Goal: Task Accomplishment & Management: Use online tool/utility

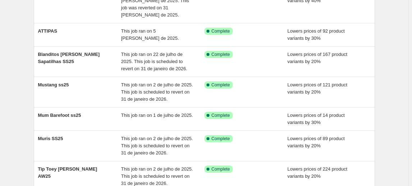
scroll to position [81, 0]
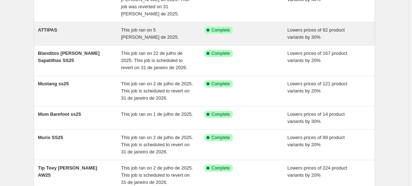
click at [100, 31] on div "ATTIPAS" at bounding box center [79, 34] width 83 height 14
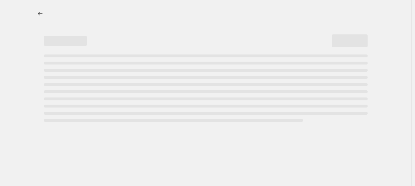
select select "percentage"
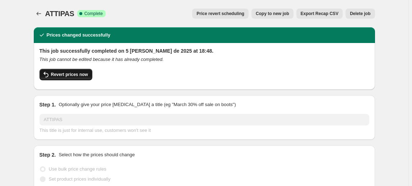
click at [78, 76] on span "Revert prices now" at bounding box center [69, 75] width 37 height 6
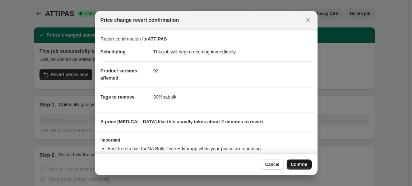
click at [299, 166] on span "Confirm" at bounding box center [299, 165] width 17 height 6
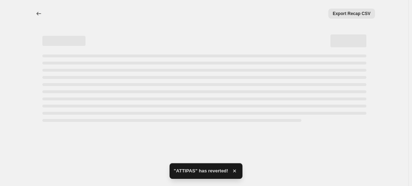
select select "percentage"
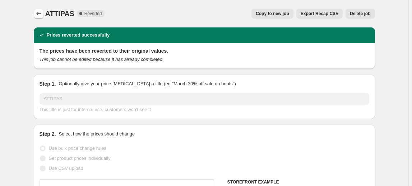
click at [44, 12] on button "Price change jobs" at bounding box center [39, 14] width 10 height 10
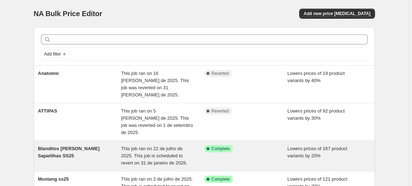
click at [68, 145] on div "Blanditos [PERSON_NAME] Sapatilhas SS25" at bounding box center [79, 156] width 83 height 22
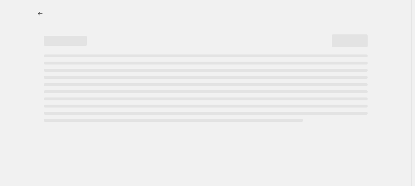
select select "percentage"
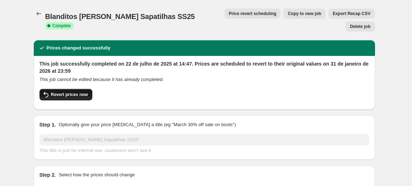
click at [76, 92] on span "Revert prices now" at bounding box center [69, 95] width 37 height 6
checkbox input "false"
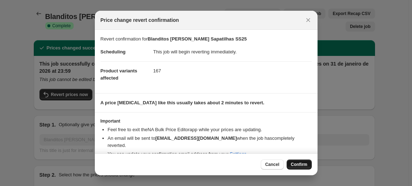
click at [299, 168] on button "Confirm" at bounding box center [299, 165] width 25 height 10
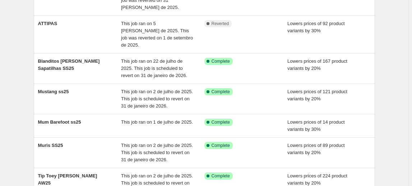
scroll to position [93, 0]
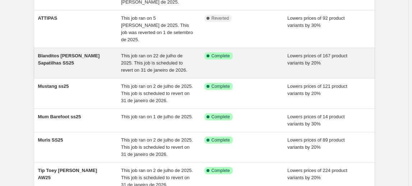
click at [100, 52] on div "Blanditos [PERSON_NAME] Sapatilhas SS25" at bounding box center [79, 63] width 83 height 22
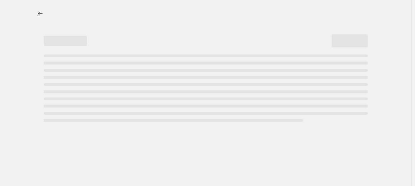
select select "percentage"
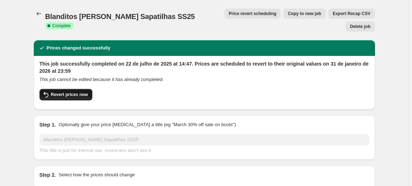
click at [72, 89] on button "Revert prices now" at bounding box center [65, 94] width 53 height 11
checkbox input "false"
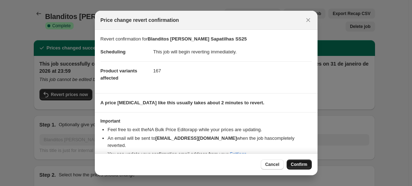
click at [304, 167] on span "Confirm" at bounding box center [299, 165] width 17 height 6
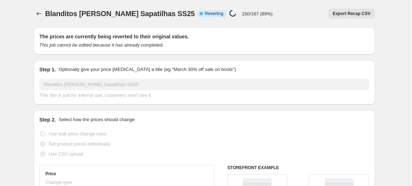
select select "percentage"
click at [42, 13] on icon "Price change jobs" at bounding box center [38, 13] width 7 height 7
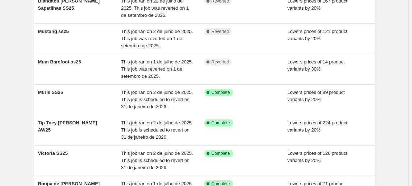
scroll to position [147, 0]
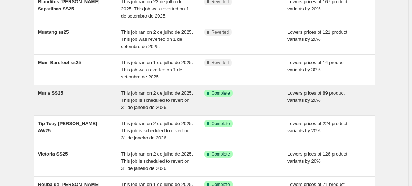
click at [57, 90] on span "Muris SS25" at bounding box center [50, 92] width 25 height 5
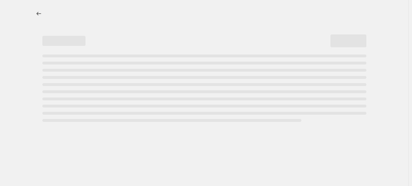
select select "percentage"
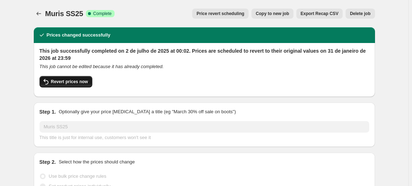
click at [66, 83] on span "Revert prices now" at bounding box center [69, 82] width 37 height 6
checkbox input "false"
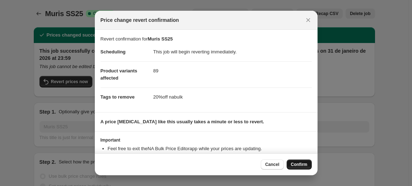
click at [296, 166] on span "Confirm" at bounding box center [299, 165] width 17 height 6
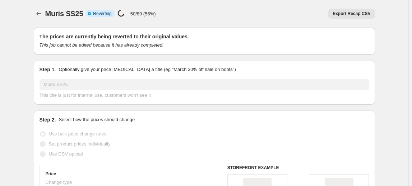
select select "percentage"
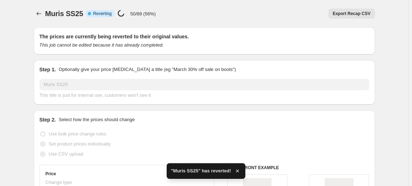
checkbox input "true"
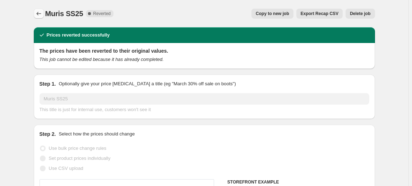
click at [42, 11] on icon "Price change jobs" at bounding box center [38, 13] width 7 height 7
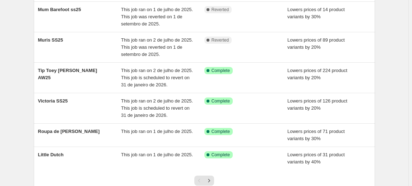
scroll to position [200, 0]
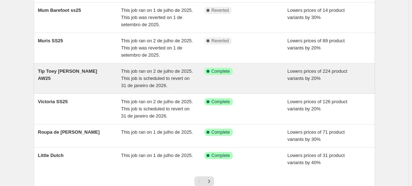
click at [76, 69] on span "Tip Toey [PERSON_NAME] AW25" at bounding box center [67, 75] width 59 height 13
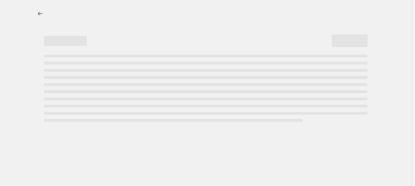
select select "percentage"
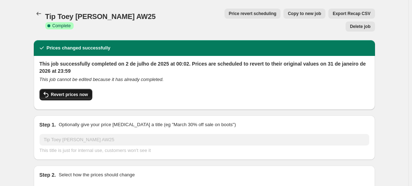
click at [70, 92] on span "Revert prices now" at bounding box center [69, 95] width 37 height 6
checkbox input "false"
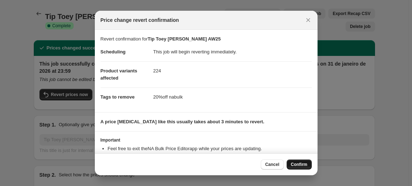
click at [296, 163] on span "Confirm" at bounding box center [299, 165] width 17 height 6
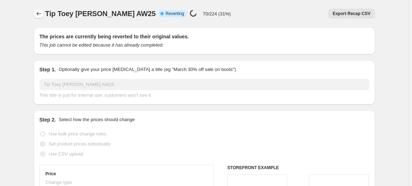
click at [41, 12] on icon "Price change jobs" at bounding box center [38, 13] width 7 height 7
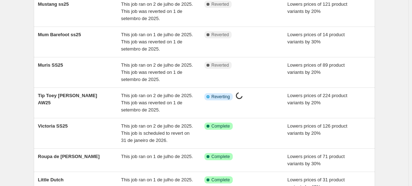
scroll to position [176, 0]
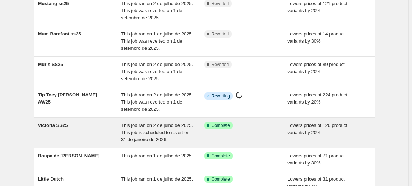
click at [67, 123] on span "Victoria SS25" at bounding box center [53, 125] width 30 height 5
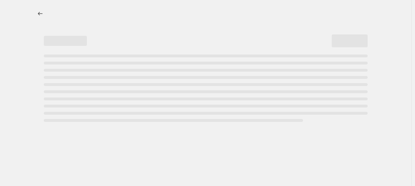
select select "percentage"
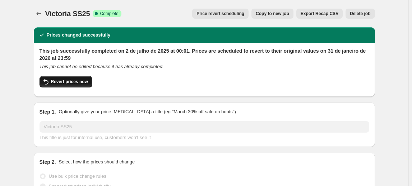
click at [66, 83] on span "Revert prices now" at bounding box center [69, 82] width 37 height 6
checkbox input "false"
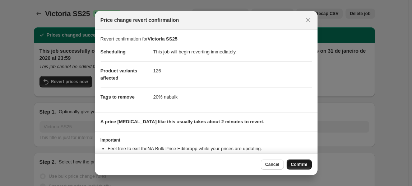
click at [297, 163] on span "Confirm" at bounding box center [299, 165] width 17 height 6
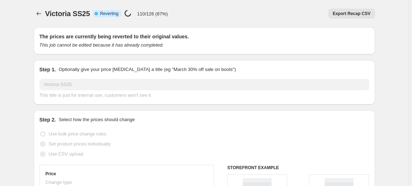
select select "percentage"
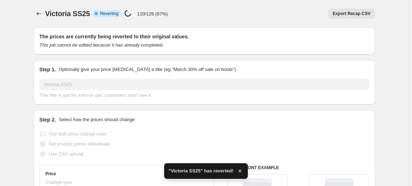
checkbox input "true"
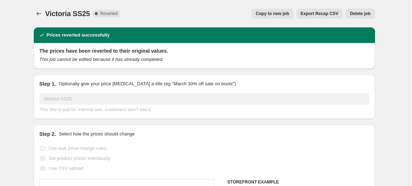
select select "percentage"
click at [38, 13] on icon "Price change jobs" at bounding box center [38, 13] width 7 height 7
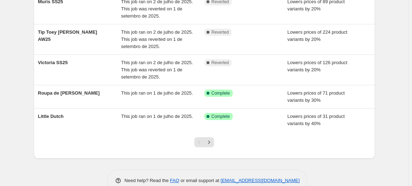
scroll to position [239, 0]
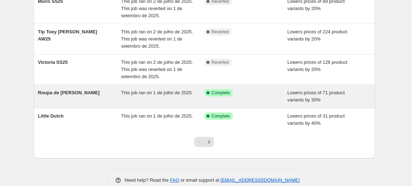
click at [80, 89] on div "Roupa de [PERSON_NAME]" at bounding box center [79, 96] width 83 height 14
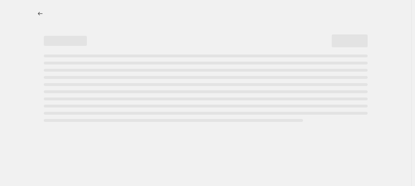
select select "percentage"
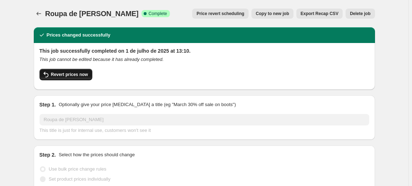
click at [78, 71] on button "Revert prices now" at bounding box center [65, 74] width 53 height 11
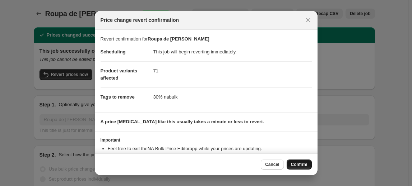
click at [297, 163] on span "Confirm" at bounding box center [299, 165] width 17 height 6
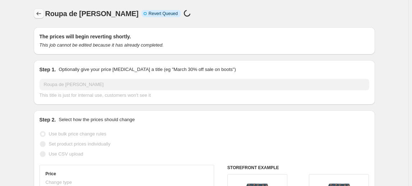
click at [42, 16] on icon "Price change jobs" at bounding box center [38, 13] width 7 height 7
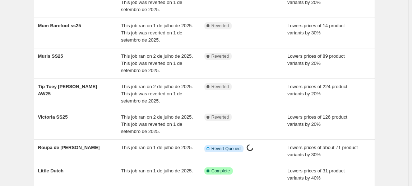
scroll to position [239, 0]
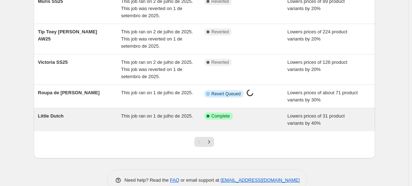
click at [110, 113] on div "Little Dutch" at bounding box center [79, 120] width 83 height 14
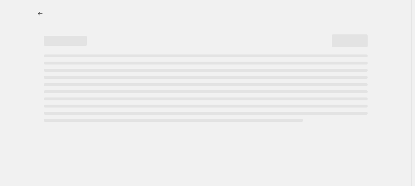
select select "percentage"
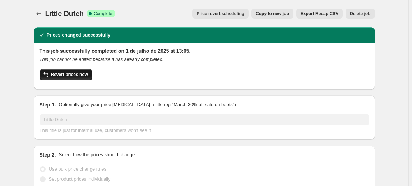
click at [66, 71] on button "Revert prices now" at bounding box center [65, 74] width 53 height 11
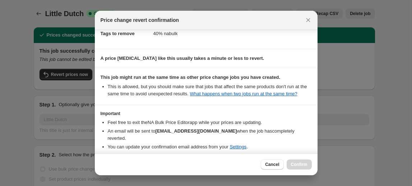
scroll to position [69, 0]
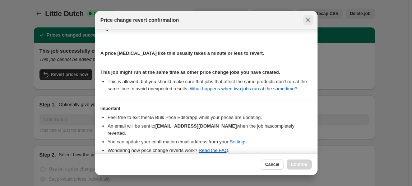
click at [306, 17] on icon "Close" at bounding box center [307, 20] width 7 height 7
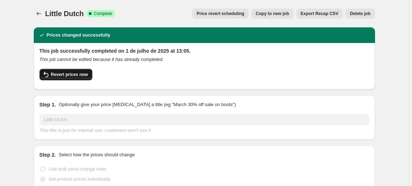
click at [66, 75] on span "Revert prices now" at bounding box center [69, 75] width 37 height 6
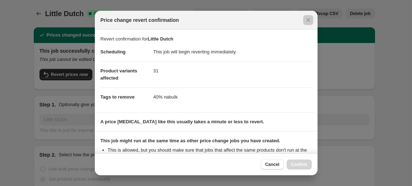
drag, startPoint x: 318, startPoint y: 87, endPoint x: 318, endPoint y: 102, distance: 15.4
click at [318, 102] on div at bounding box center [206, 93] width 412 height 186
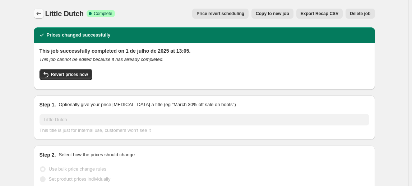
click at [37, 18] on button "Price change jobs" at bounding box center [39, 14] width 10 height 10
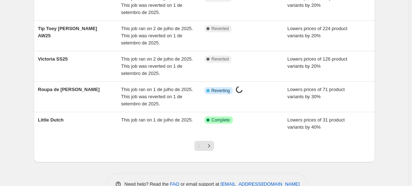
scroll to position [247, 0]
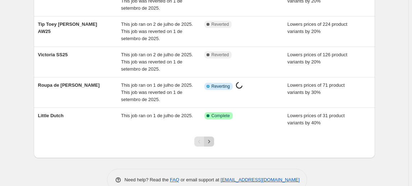
click at [210, 138] on icon "Next" at bounding box center [208, 141] width 7 height 7
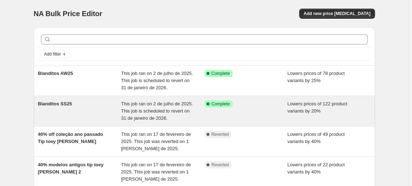
click at [82, 108] on div "Blanditos SS25" at bounding box center [79, 112] width 83 height 22
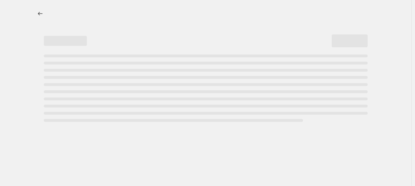
select select "percentage"
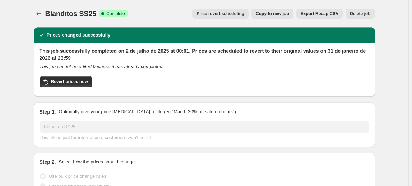
click at [78, 75] on div "This job successfully completed on 2 de julho de 2025 at 00:01. Prices are sche…" at bounding box center [204, 69] width 330 height 44
click at [80, 79] on span "Revert prices now" at bounding box center [69, 82] width 37 height 6
checkbox input "false"
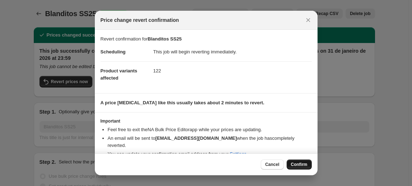
click at [296, 166] on span "Confirm" at bounding box center [299, 165] width 17 height 6
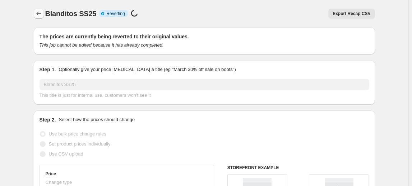
click at [41, 17] on icon "Price change jobs" at bounding box center [38, 13] width 7 height 7
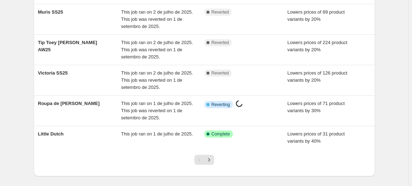
scroll to position [247, 0]
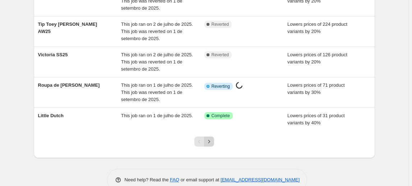
click at [211, 138] on icon "Next" at bounding box center [208, 141] width 7 height 7
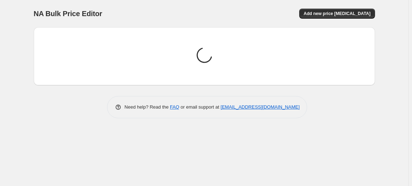
scroll to position [0, 0]
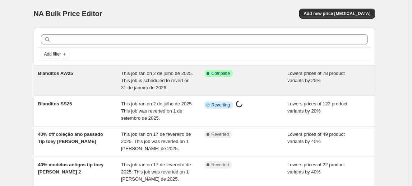
click at [94, 69] on div "Blanditos AW25 This job ran on 2 de julho de 2025. This job is scheduled to rev…" at bounding box center [204, 81] width 341 height 30
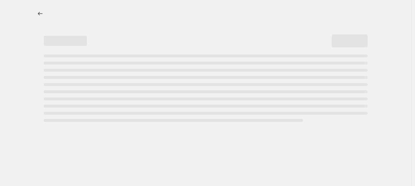
select select "percentage"
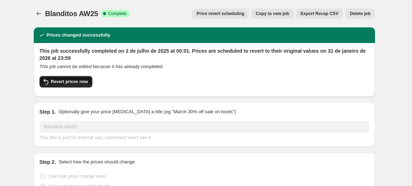
click at [75, 83] on span "Revert prices now" at bounding box center [69, 82] width 37 height 6
checkbox input "false"
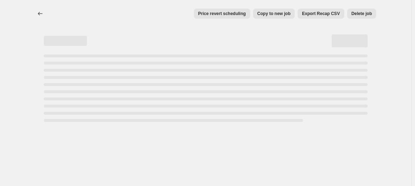
select select "percentage"
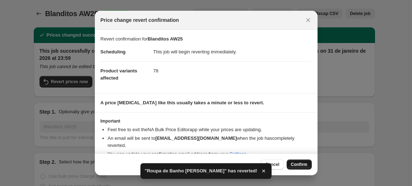
click at [294, 165] on span "Confirm" at bounding box center [299, 165] width 17 height 6
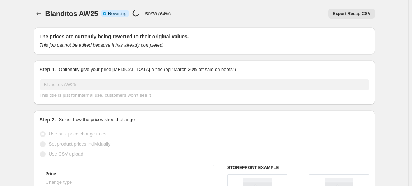
select select "percentage"
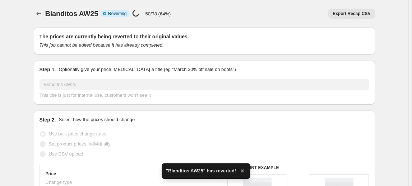
checkbox input "true"
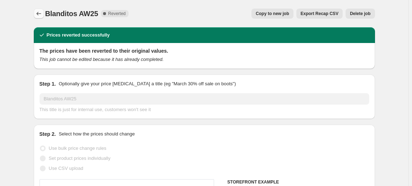
click at [42, 11] on icon "Price change jobs" at bounding box center [38, 13] width 7 height 7
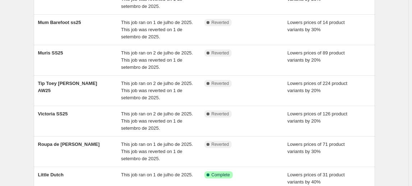
scroll to position [247, 0]
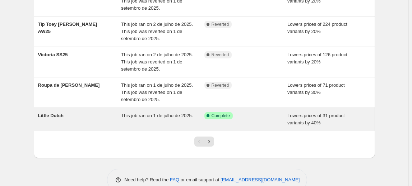
click at [143, 112] on div "This job ran on 1 de julho de 2025." at bounding box center [162, 119] width 83 height 14
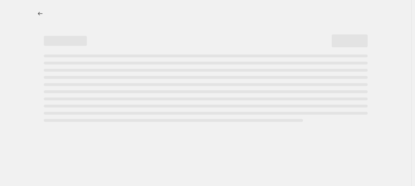
select select "percentage"
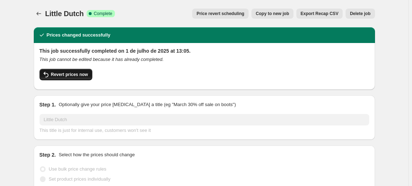
click at [79, 72] on span "Revert prices now" at bounding box center [69, 75] width 37 height 6
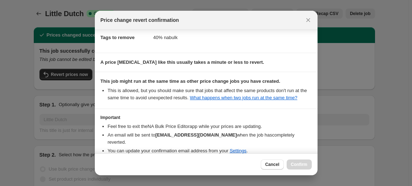
scroll to position [97, 0]
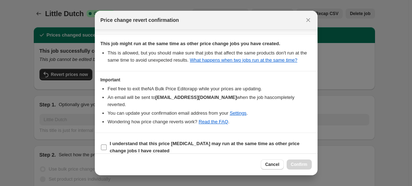
click at [117, 143] on b "I understand that this price [MEDICAL_DATA] may run at the same time as other p…" at bounding box center [205, 147] width 190 height 13
click at [107, 145] on input "I understand that this price [MEDICAL_DATA] may run at the same time as other p…" at bounding box center [104, 148] width 6 height 6
checkbox input "true"
click at [302, 166] on span "Confirm" at bounding box center [299, 165] width 17 height 6
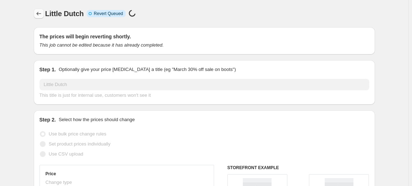
click at [37, 11] on icon "Price change jobs" at bounding box center [38, 13] width 7 height 7
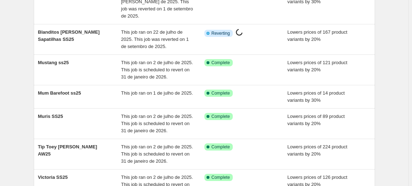
scroll to position [121, 0]
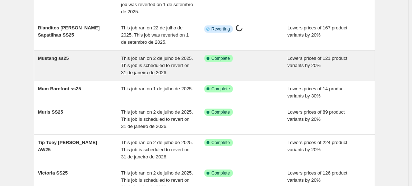
click at [72, 55] on div "Mustang ss25" at bounding box center [79, 66] width 83 height 22
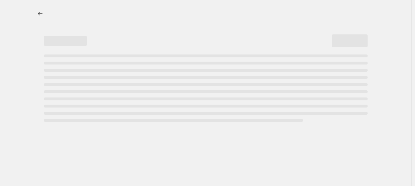
select select "percentage"
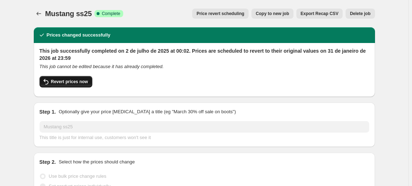
click at [65, 80] on span "Revert prices now" at bounding box center [69, 82] width 37 height 6
checkbox input "false"
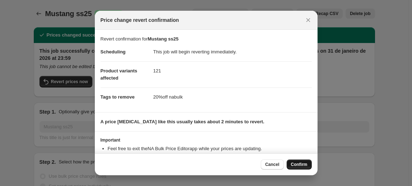
click at [302, 165] on span "Confirm" at bounding box center [299, 165] width 17 height 6
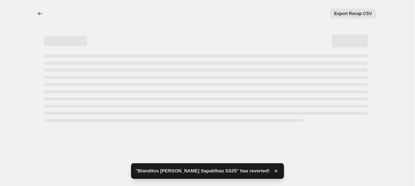
select select "percentage"
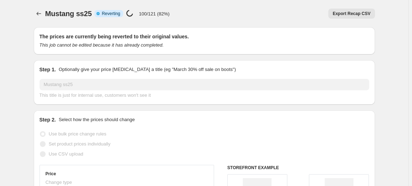
select select "percentage"
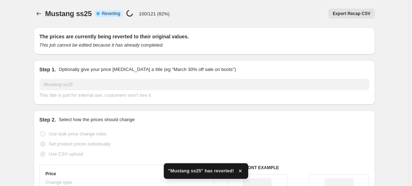
checkbox input "true"
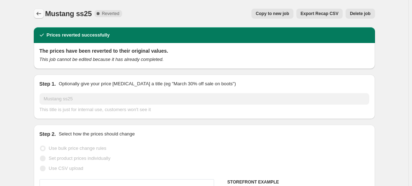
click at [36, 17] on button "Price change jobs" at bounding box center [39, 14] width 10 height 10
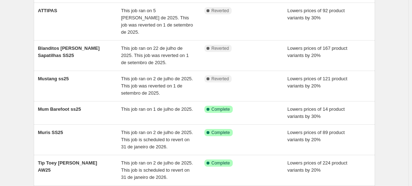
scroll to position [108, 0]
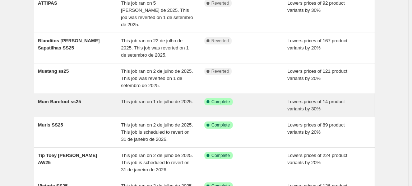
click at [71, 99] on span "Mum Barefoot ss25" at bounding box center [59, 101] width 43 height 5
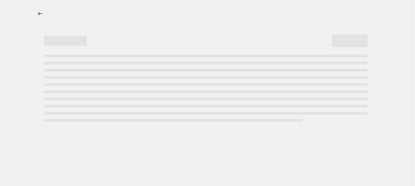
select select "percentage"
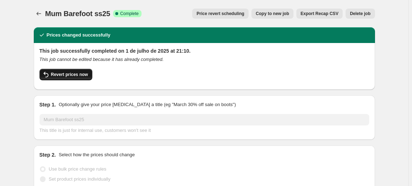
click at [69, 76] on span "Revert prices now" at bounding box center [69, 75] width 37 height 6
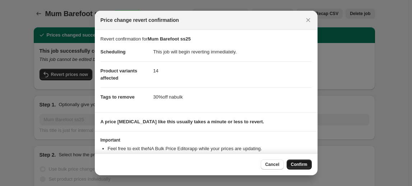
click at [299, 169] on button "Confirm" at bounding box center [299, 165] width 25 height 10
